Goal: Task Accomplishment & Management: Manage account settings

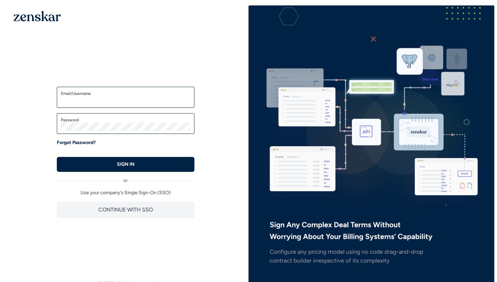
click at [117, 105] on div "Email/Username" at bounding box center [126, 97] width 138 height 21
click at [128, 91] on label "Email/Username" at bounding box center [126, 93] width 130 height 5
click at [128, 96] on input "Email/Username" at bounding box center [126, 100] width 130 height 8
click at [127, 97] on input "Email/Username" at bounding box center [126, 100] width 130 height 8
type input "**********"
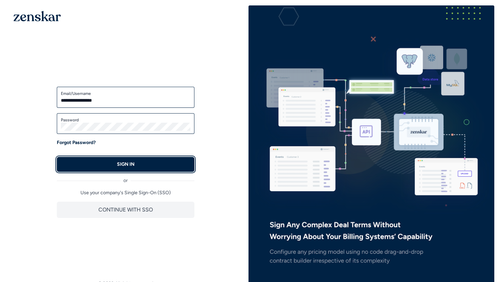
click at [114, 171] on button "SIGN IN" at bounding box center [126, 164] width 138 height 15
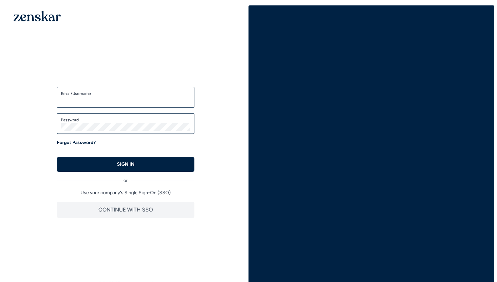
click at [104, 97] on input "Email/Username" at bounding box center [126, 100] width 130 height 8
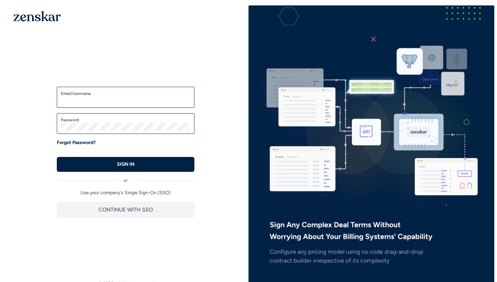
click at [101, 95] on label "Email/Username" at bounding box center [126, 93] width 130 height 5
click at [101, 96] on input "Email/Username" at bounding box center [126, 100] width 130 height 8
click at [101, 101] on input "Email/Username" at bounding box center [126, 100] width 130 height 8
type input "**********"
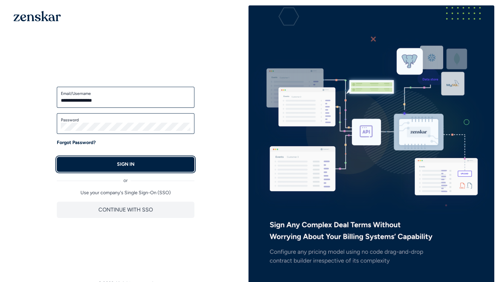
click at [113, 166] on button "SIGN IN" at bounding box center [126, 164] width 138 height 15
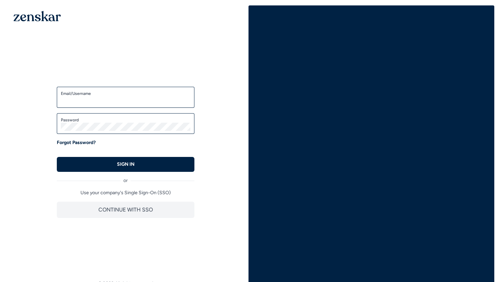
click at [90, 100] on input "Email/Username" at bounding box center [126, 100] width 130 height 8
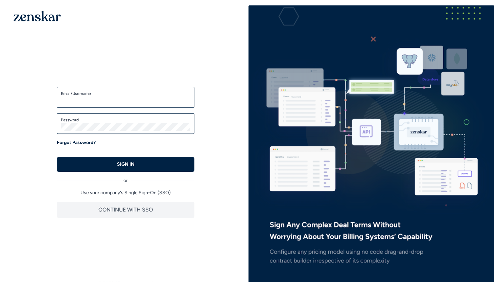
click at [139, 86] on div "Welcome back! Enter your credentials to access the account SSO Login Enter your…" at bounding box center [125, 148] width 159 height 161
click at [122, 96] on input "Email/Username" at bounding box center [126, 100] width 130 height 8
type input "**********"
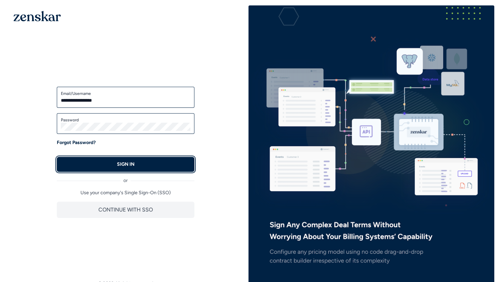
click at [132, 166] on p "SIGN IN" at bounding box center [126, 164] width 18 height 7
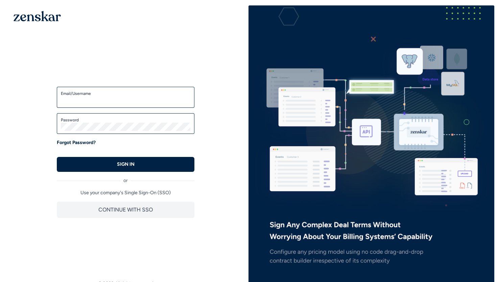
click at [125, 96] on input "Email/Username" at bounding box center [126, 100] width 130 height 8
click at [149, 97] on input "Email/Username" at bounding box center [126, 100] width 130 height 8
type input "**********"
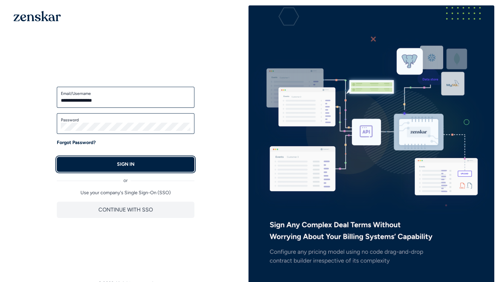
click at [126, 170] on button "SIGN IN" at bounding box center [126, 164] width 138 height 15
